Goal: Task Accomplishment & Management: Complete application form

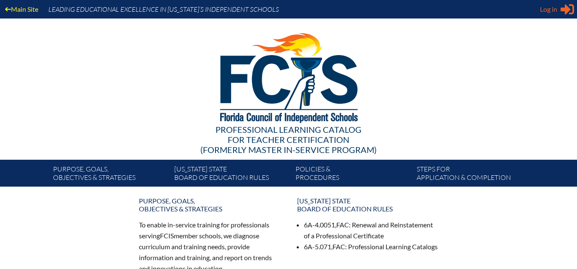
click at [544, 12] on span "Log in" at bounding box center [548, 9] width 17 height 10
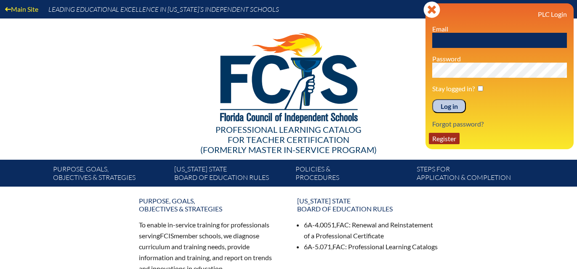
click at [446, 141] on link "Register" at bounding box center [444, 138] width 31 height 11
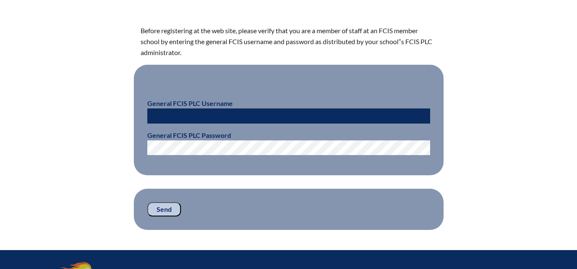
scroll to position [220, 0]
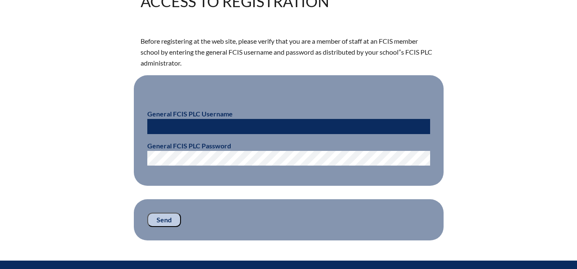
click at [208, 128] on input "text" at bounding box center [288, 126] width 283 height 15
click at [126, 118] on div "Access to Registration Before registering at the web site, please verify that y…" at bounding box center [288, 117] width 473 height 247
click at [154, 125] on input "text" at bounding box center [288, 126] width 283 height 15
type input "fla1513"
click at [169, 218] on input "Send" at bounding box center [164, 220] width 34 height 14
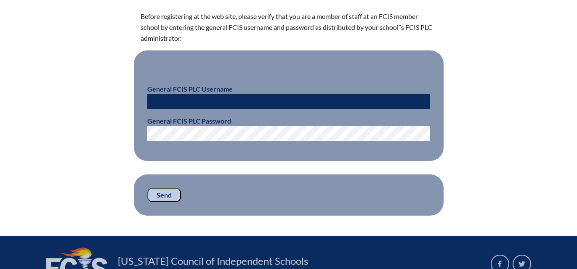
scroll to position [269, 0]
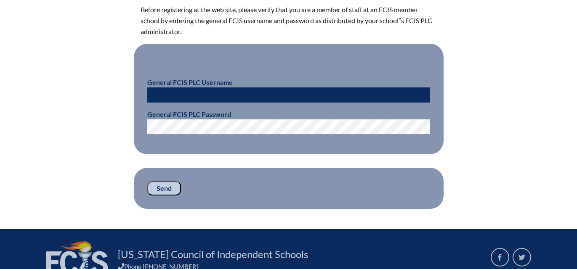
click at [212, 98] on input "text" at bounding box center [288, 95] width 283 height 15
type input "fcismember"
click at [170, 190] on input "Send" at bounding box center [164, 188] width 34 height 14
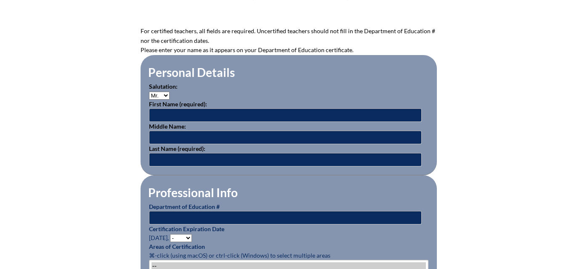
scroll to position [239, 0]
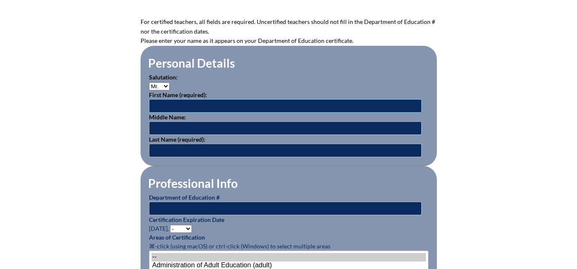
click at [182, 104] on input "text" at bounding box center [285, 105] width 273 height 13
type input "Patrick"
type input "Cullinane"
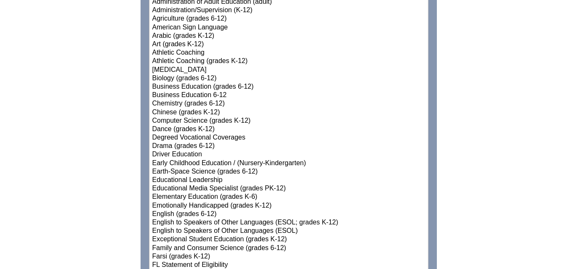
scroll to position [0, 0]
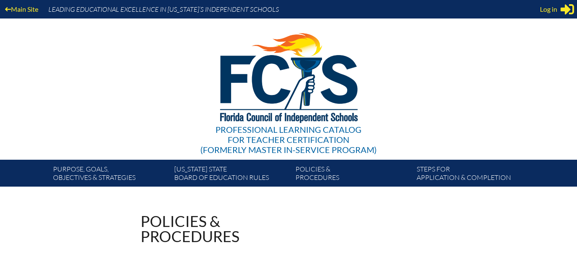
scroll to position [229, 0]
